Goal: Navigation & Orientation: Find specific page/section

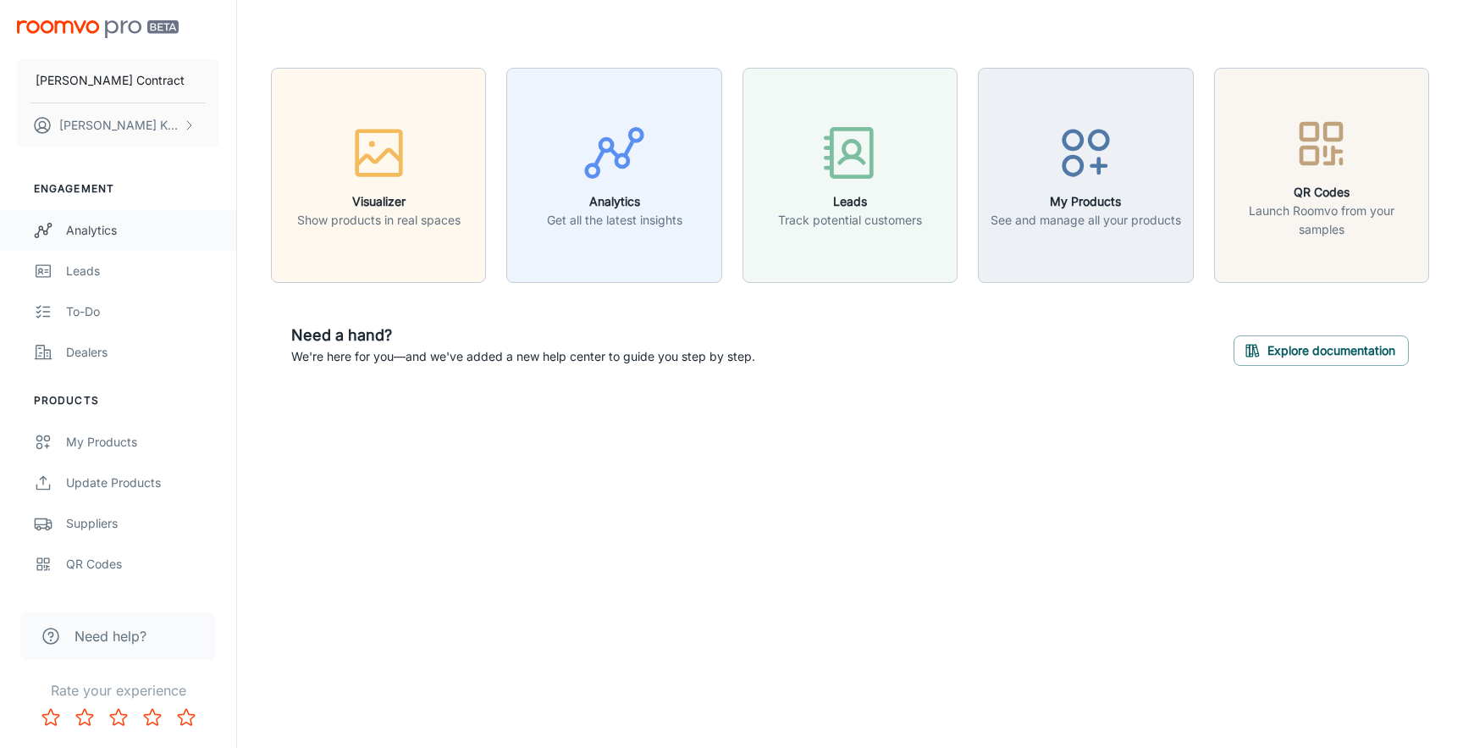
click at [119, 214] on link "Analytics" at bounding box center [118, 230] width 236 height 41
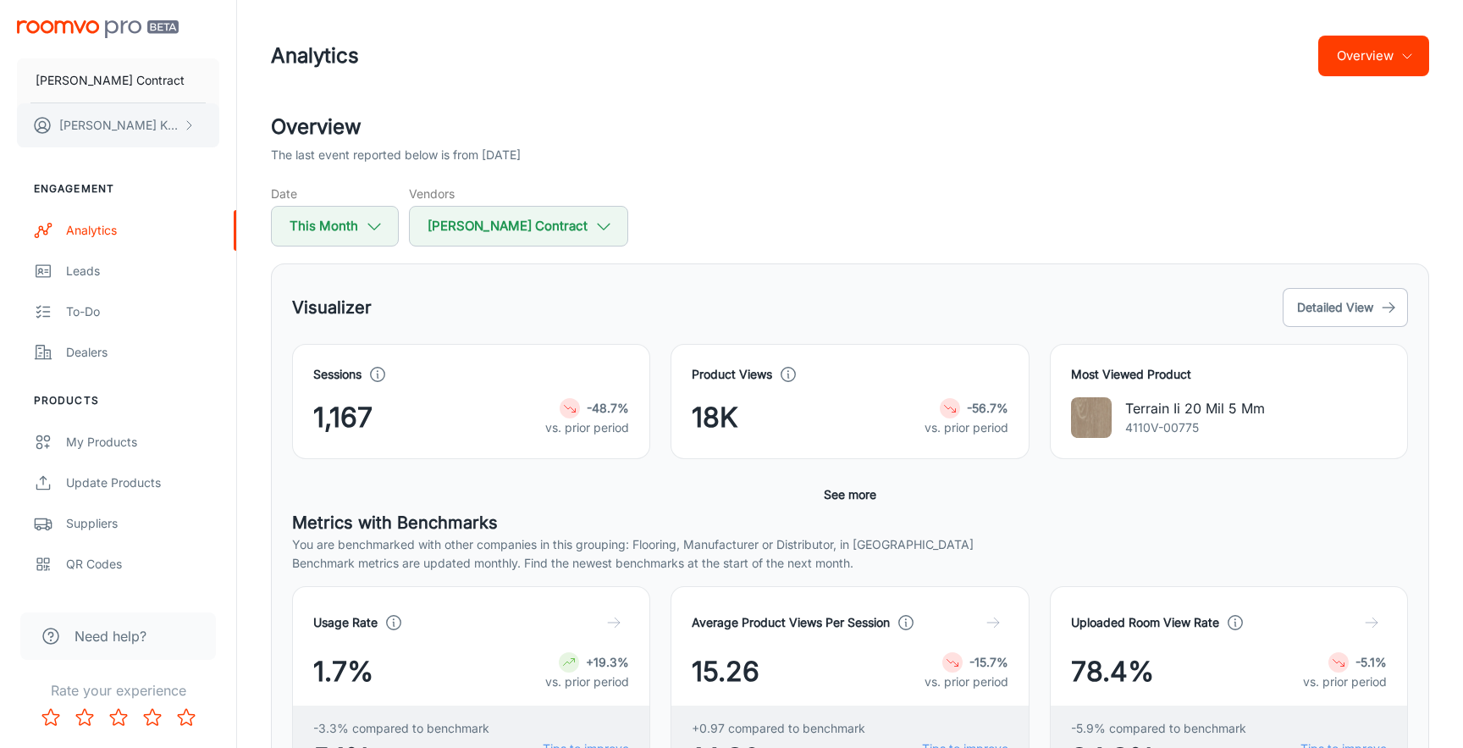
click at [171, 124] on button "[PERSON_NAME]" at bounding box center [118, 125] width 202 height 44
click at [167, 84] on div at bounding box center [731, 374] width 1463 height 748
click at [114, 84] on p "[PERSON_NAME] Contract" at bounding box center [110, 80] width 149 height 19
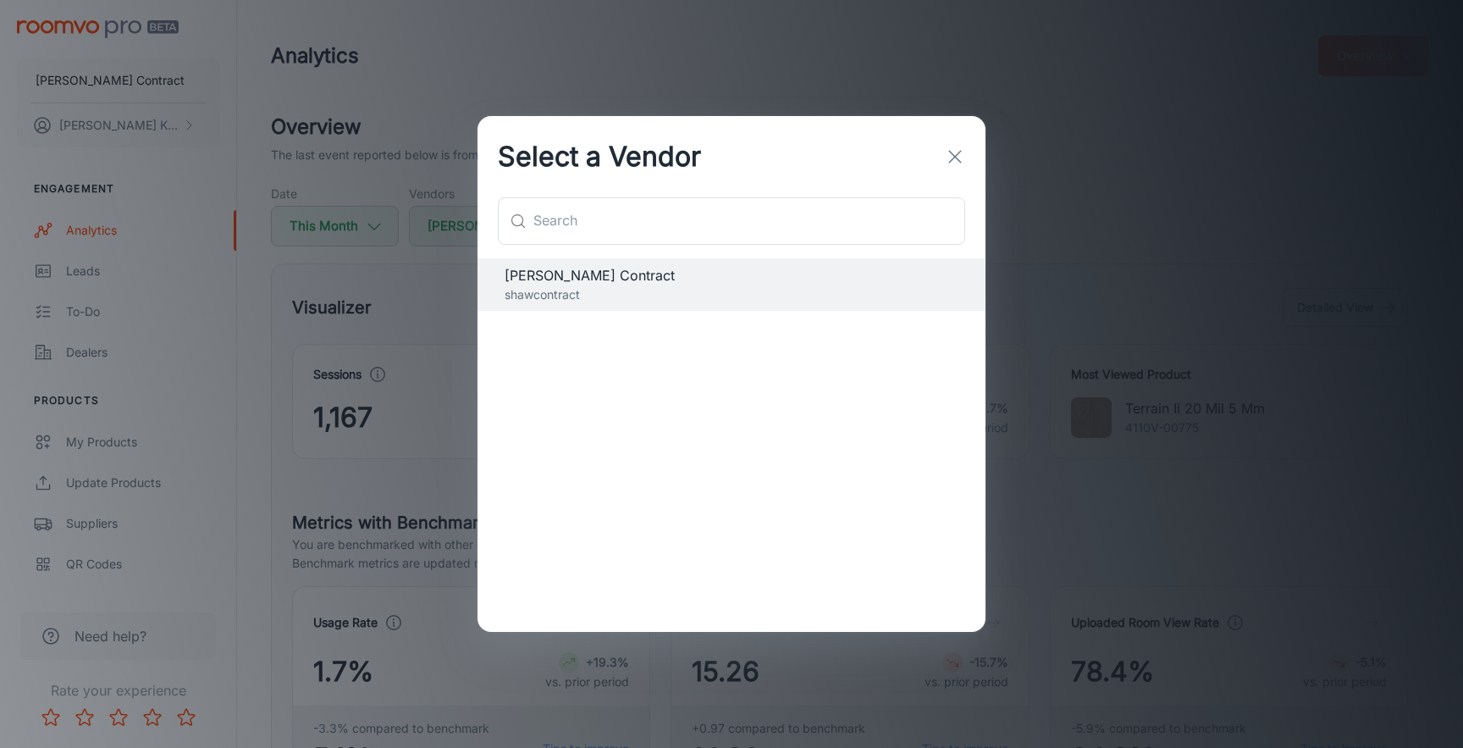
click at [953, 157] on line "button" at bounding box center [955, 157] width 12 height 12
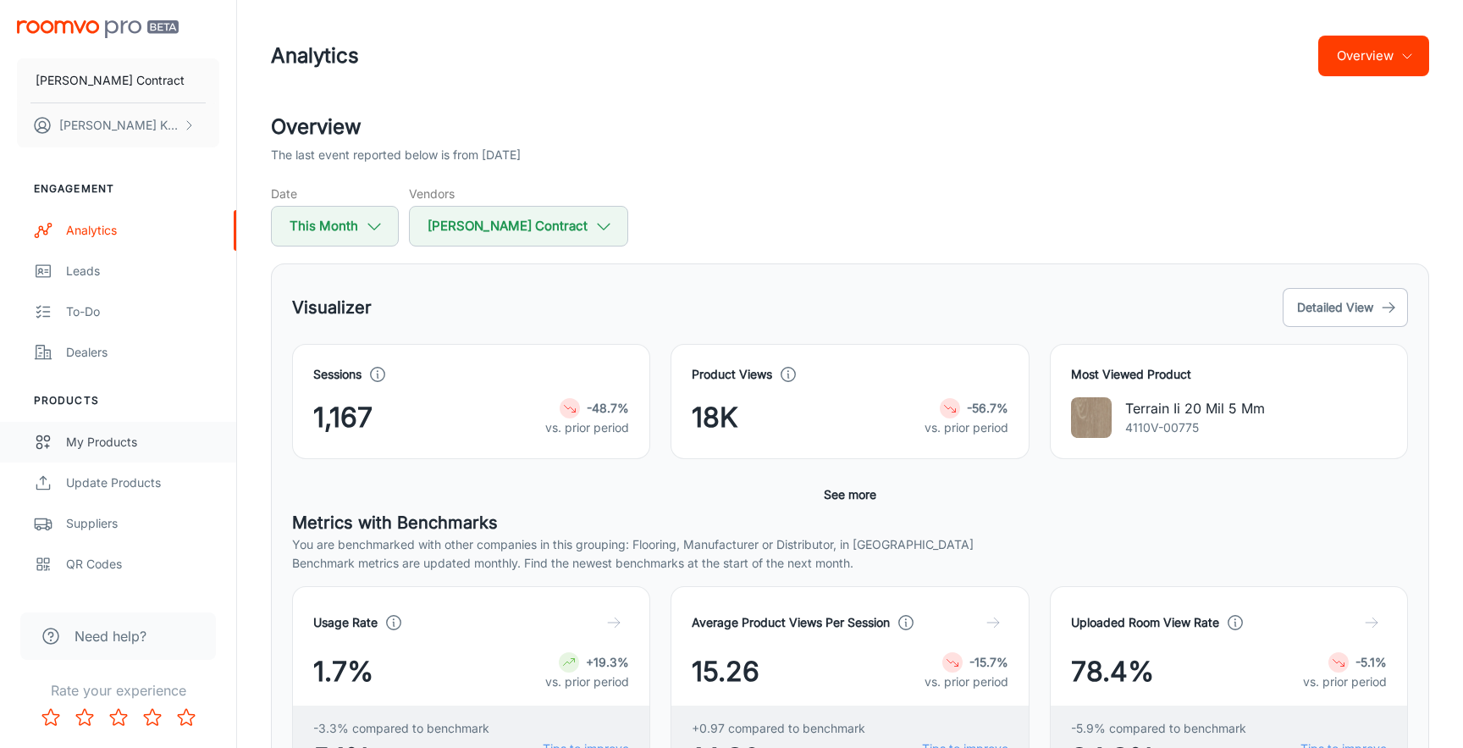
click at [130, 446] on div "My Products" at bounding box center [142, 442] width 153 height 19
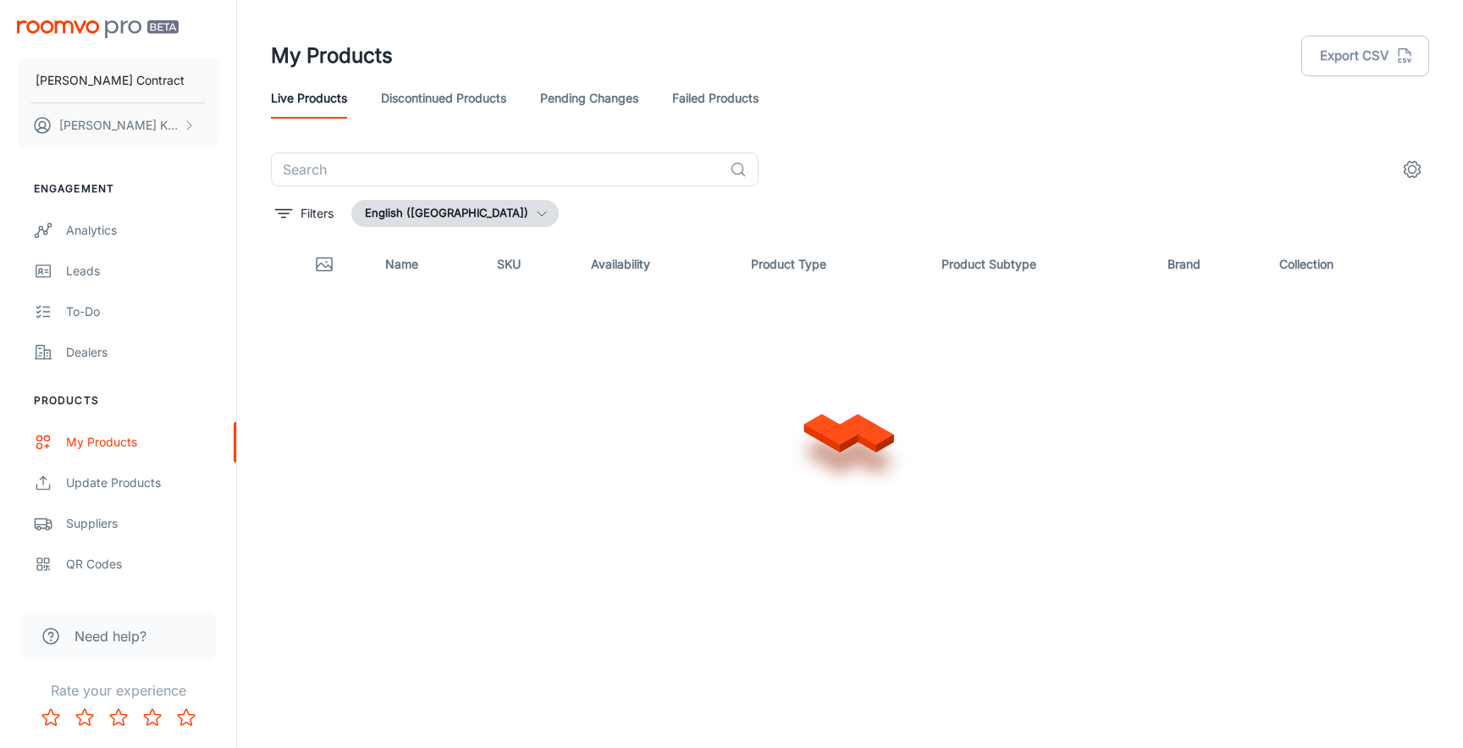
click at [831, 144] on header "My Products Export CSV Live Products Discontinued Products Pending Changes Fail…" at bounding box center [850, 76] width 1199 height 152
click at [535, 211] on icon "button" at bounding box center [542, 214] width 14 height 14
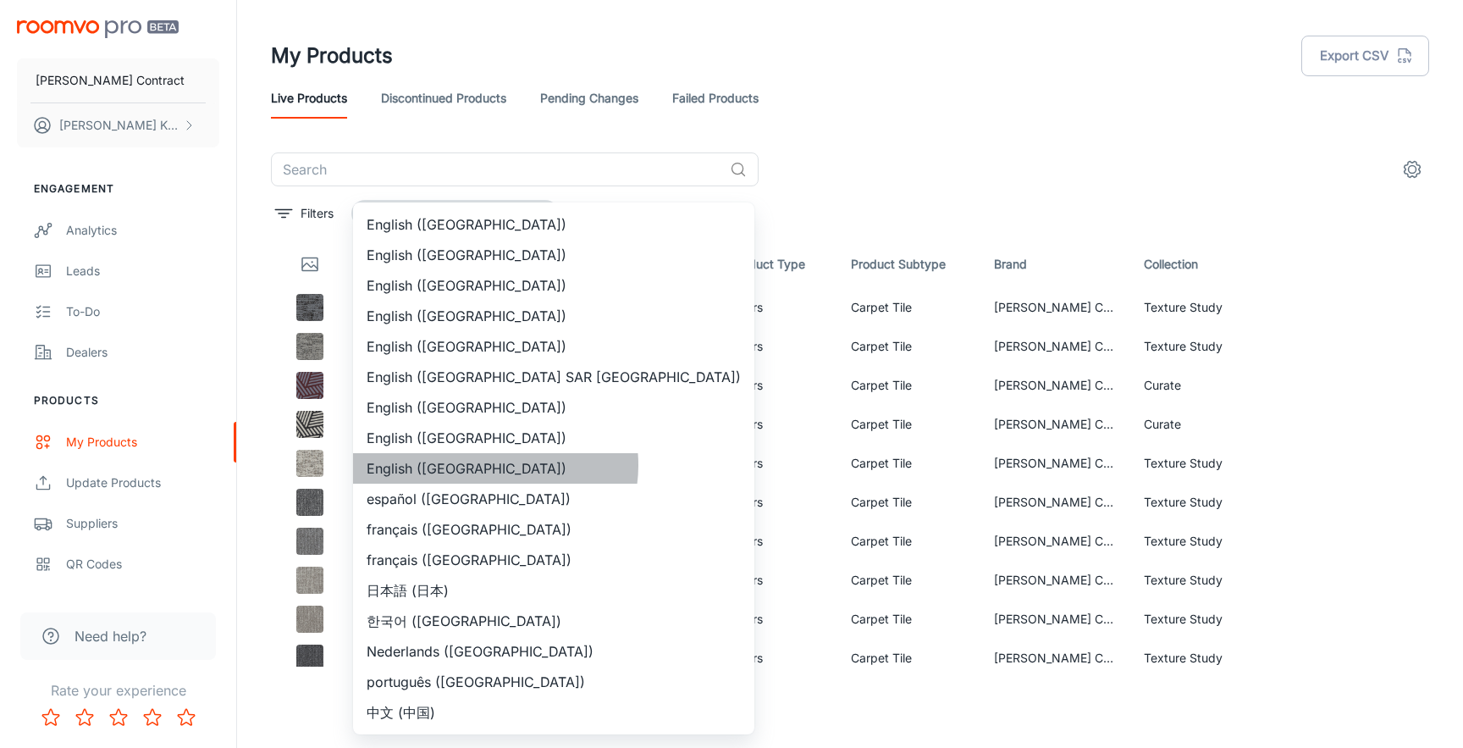
click at [494, 465] on li "English ([GEOGRAPHIC_DATA])" at bounding box center [553, 468] width 401 height 30
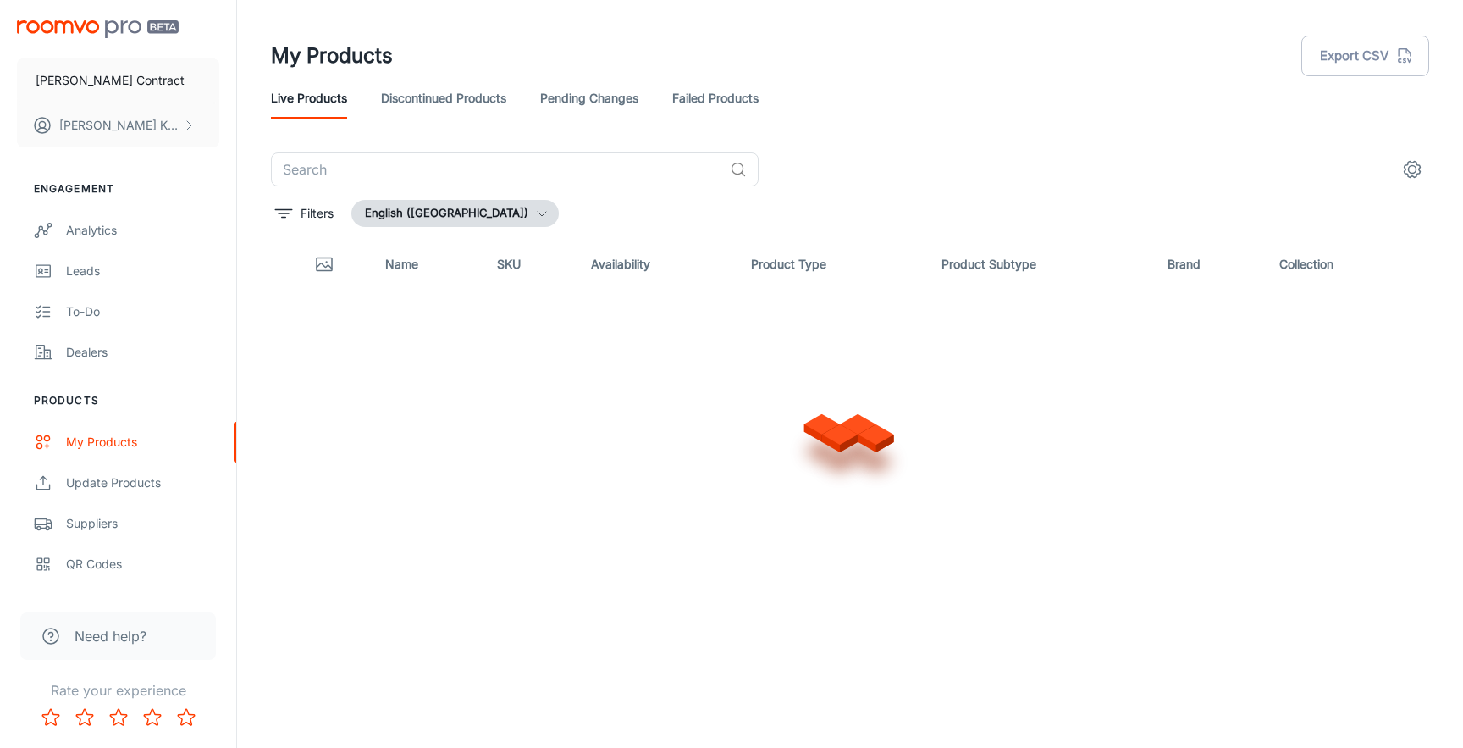
click at [804, 146] on header "My Products Export CSV Live Products Discontinued Products Pending Changes Fail…" at bounding box center [850, 76] width 1199 height 152
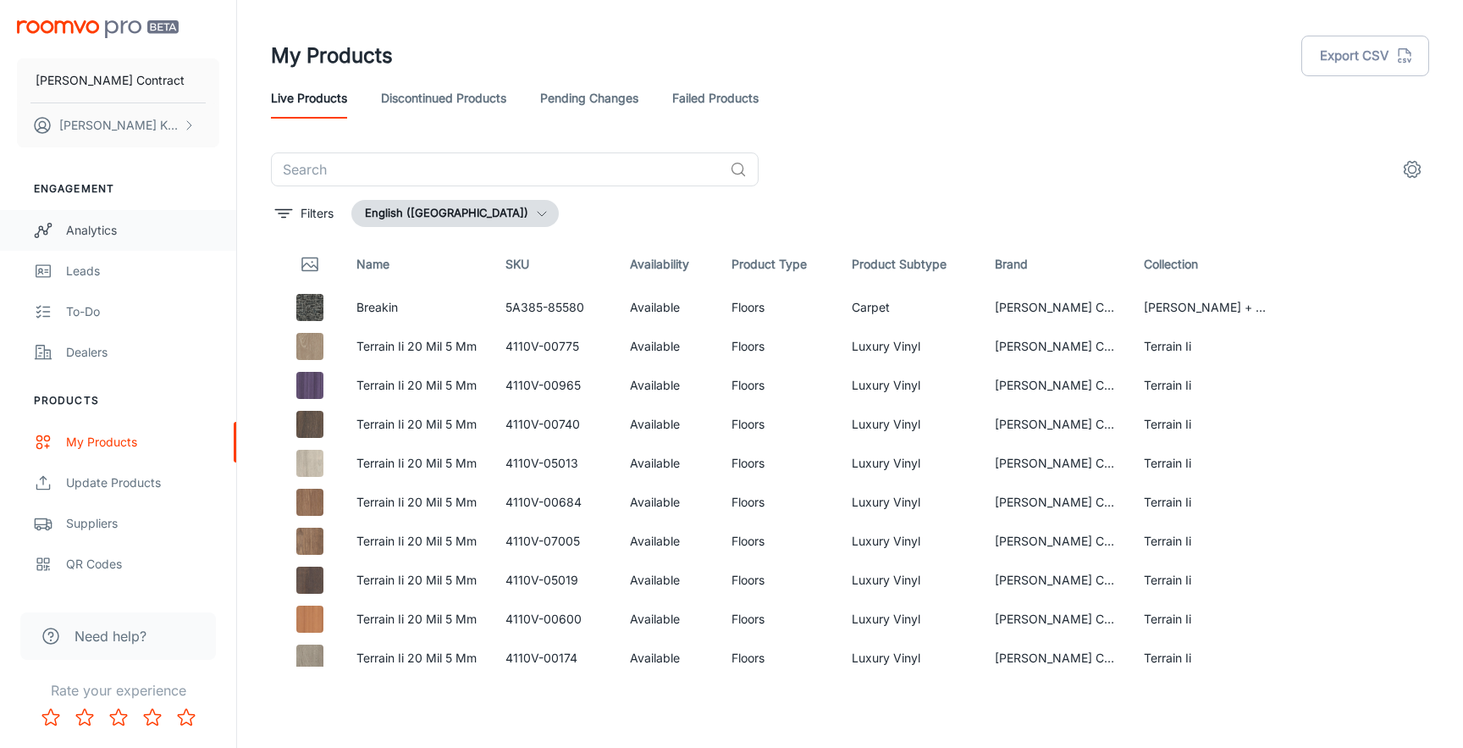
click at [118, 229] on div "Analytics" at bounding box center [142, 230] width 153 height 19
